Goal: Task Accomplishment & Management: Complete application form

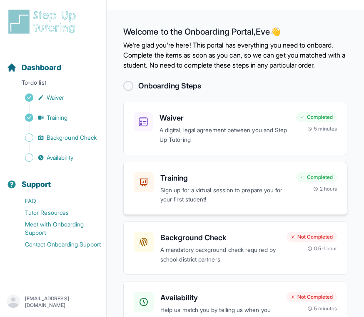
scroll to position [66, 0]
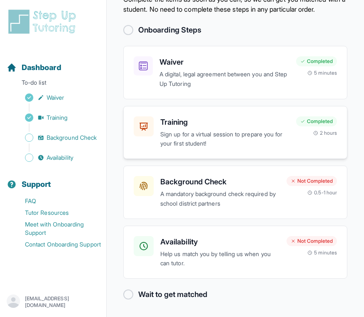
click at [238, 208] on div "Background Check A mandatory background check required by school district partn…" at bounding box center [235, 191] width 224 height 53
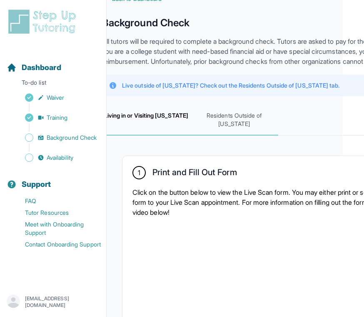
scroll to position [33, 21]
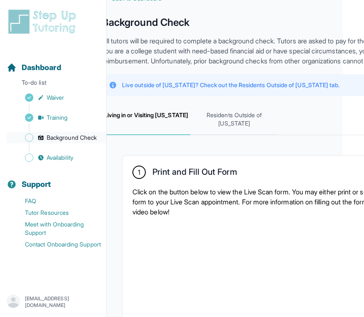
click at [46, 138] on link "Background Check" at bounding box center [57, 138] width 100 height 12
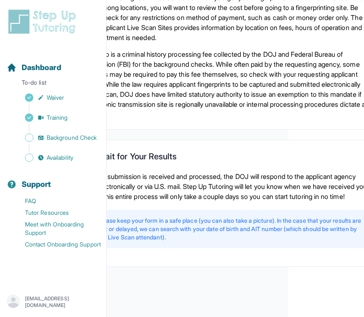
scroll to position [696, 112]
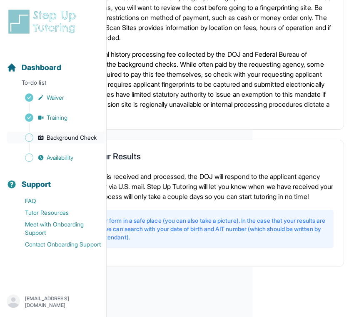
click at [47, 142] on link "Background Check" at bounding box center [57, 138] width 100 height 12
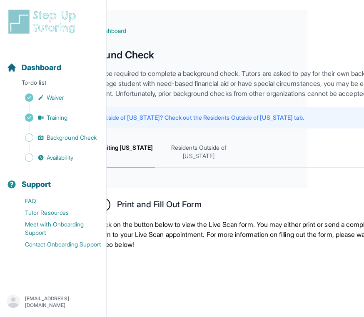
scroll to position [0, 0]
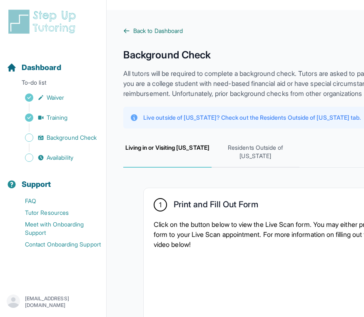
click at [147, 28] on span "Back to Dashboard" at bounding box center [158, 31] width 50 height 8
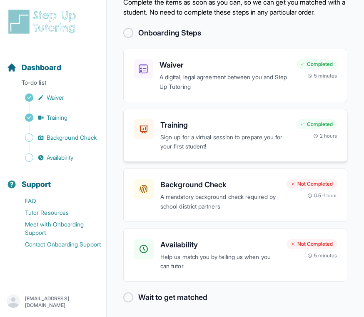
scroll to position [66, 0]
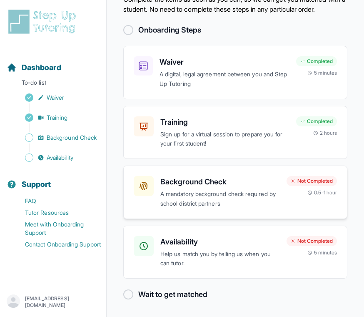
click at [328, 188] on div "Not Completed 0.5-1 hour" at bounding box center [312, 186] width 50 height 20
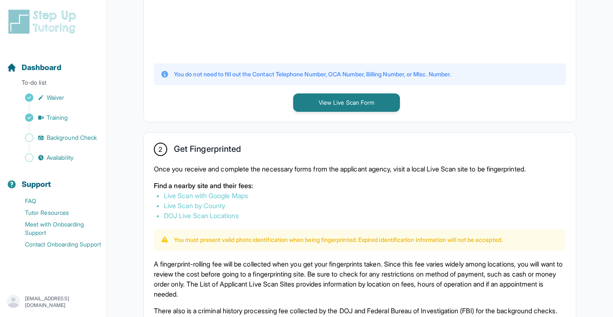
scroll to position [375, 0]
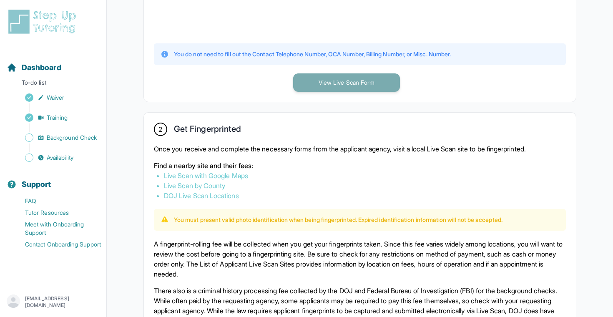
click at [334, 80] on button "View Live Scan Form" at bounding box center [346, 82] width 107 height 18
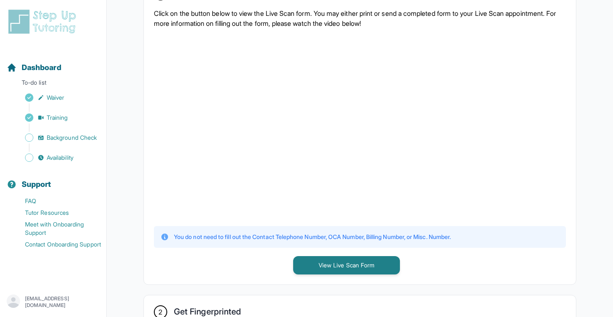
scroll to position [192, 0]
click at [341, 265] on button "View Live Scan Form" at bounding box center [346, 265] width 107 height 18
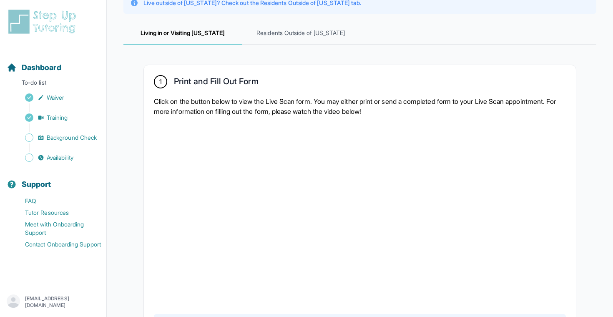
scroll to position [0, 0]
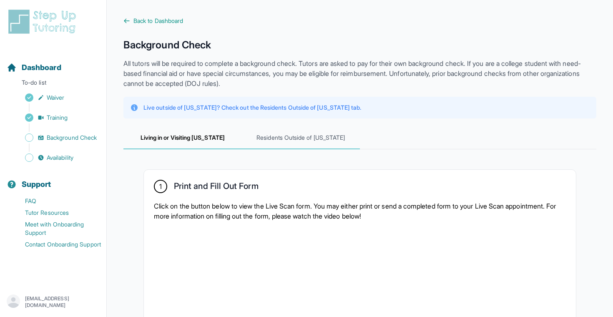
click at [301, 143] on span "Residents Outside of [US_STATE]" at bounding box center [301, 138] width 118 height 23
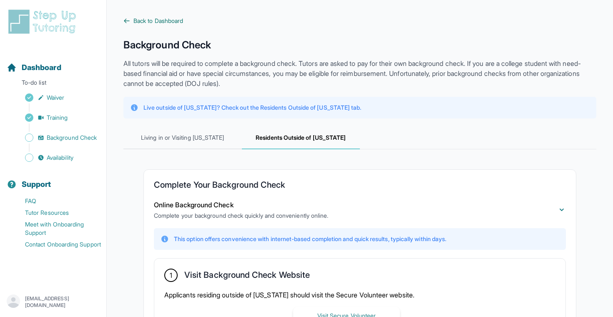
click at [137, 23] on span "Back to Dashboard" at bounding box center [158, 21] width 50 height 8
